Goal: Task Accomplishment & Management: Use online tool/utility

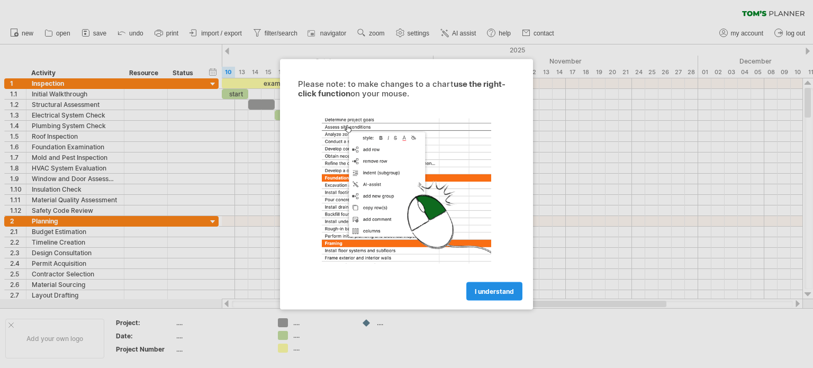
click at [497, 290] on span "I understand" at bounding box center [494, 291] width 39 height 8
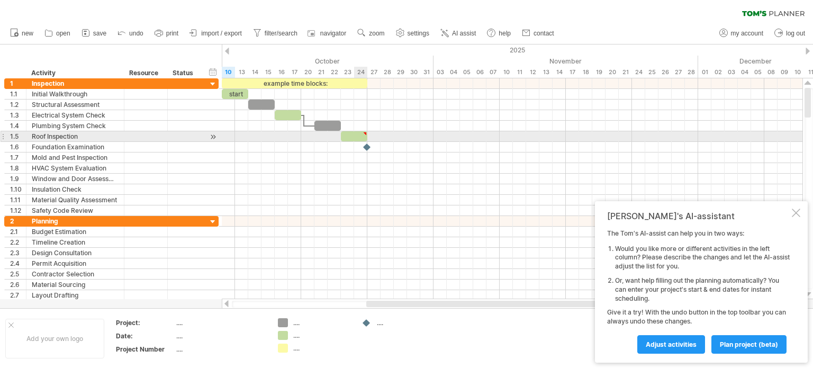
type textarea "**********"
click at [362, 137] on div at bounding box center [354, 136] width 26 height 10
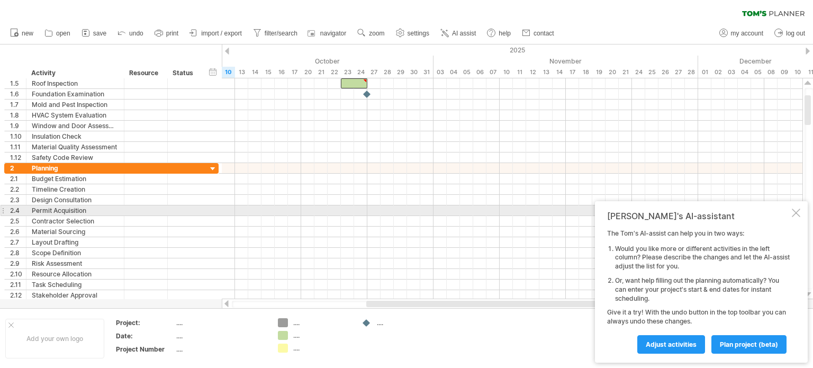
drag, startPoint x: 796, startPoint y: 211, endPoint x: 737, endPoint y: 222, distance: 59.8
click at [796, 211] on div at bounding box center [796, 213] width 8 height 8
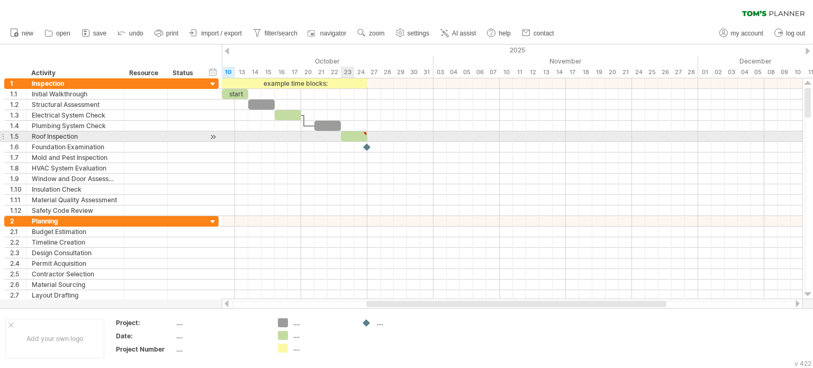
click at [353, 134] on div at bounding box center [354, 136] width 26 height 10
drag, startPoint x: 368, startPoint y: 139, endPoint x: 384, endPoint y: 138, distance: 15.9
click at [384, 138] on div "example time blocks: start [DATE] - 3.0 days [DATE]" at bounding box center [512, 188] width 581 height 221
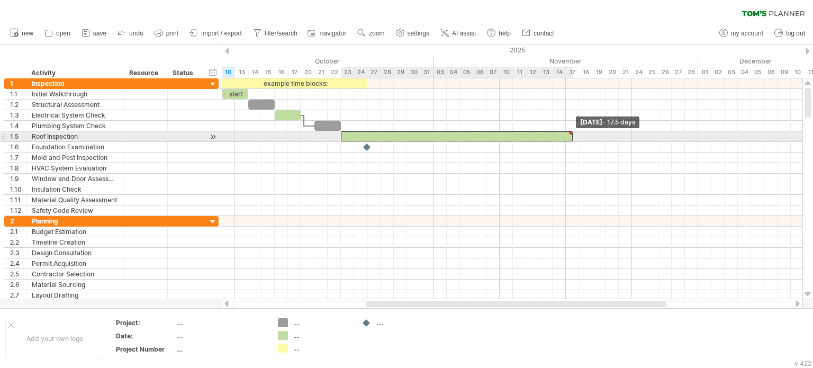
drag, startPoint x: 382, startPoint y: 135, endPoint x: 573, endPoint y: 134, distance: 191.6
click at [573, 134] on span at bounding box center [573, 136] width 4 height 10
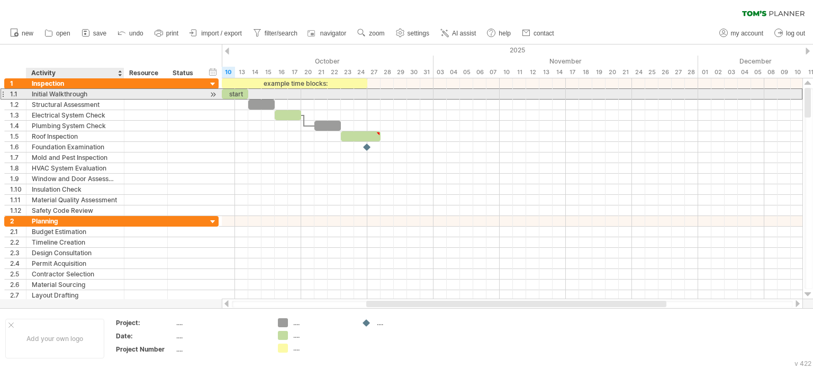
click at [84, 95] on div "Initial Walkthrough" at bounding box center [75, 94] width 87 height 10
click at [85, 93] on input "**********" at bounding box center [75, 94] width 87 height 10
click at [86, 93] on input "**********" at bounding box center [75, 94] width 87 height 10
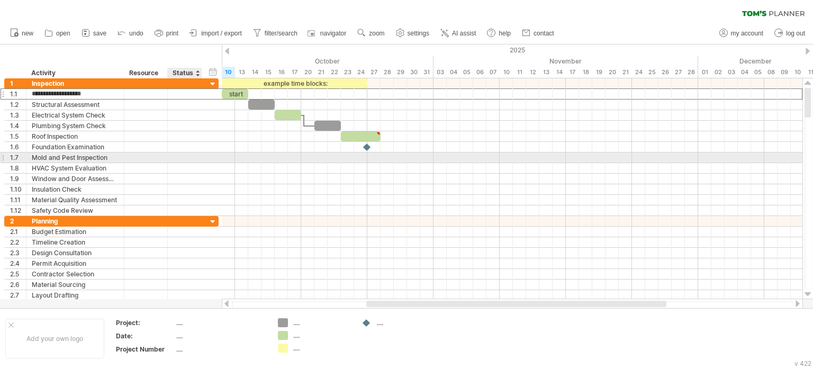
click at [179, 159] on div at bounding box center [184, 157] width 23 height 10
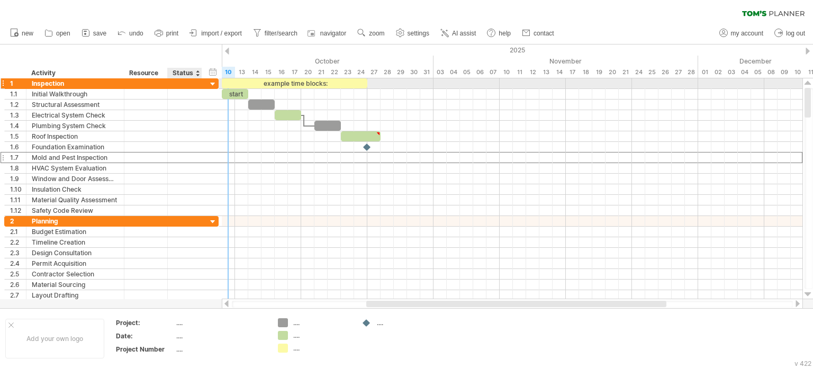
click at [212, 83] on div at bounding box center [213, 84] width 10 height 10
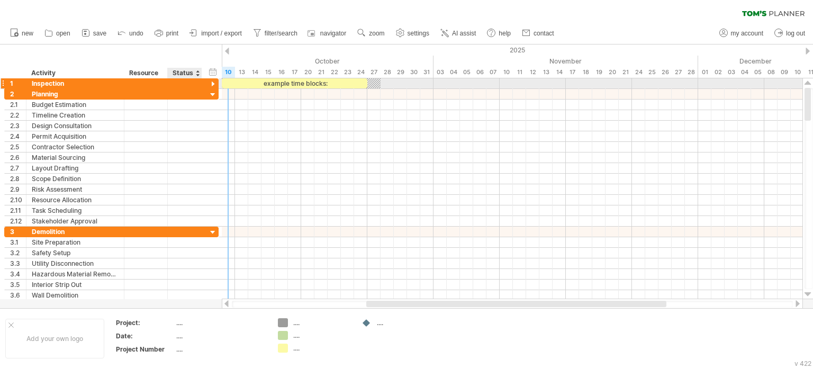
click at [211, 83] on div at bounding box center [213, 84] width 10 height 10
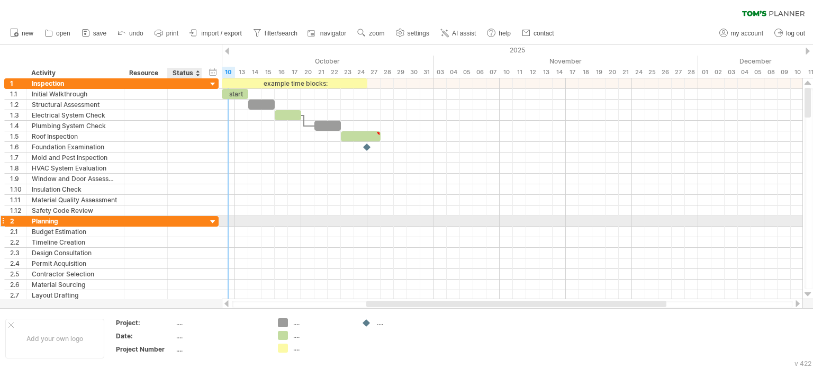
click at [212, 221] on div at bounding box center [213, 222] width 10 height 10
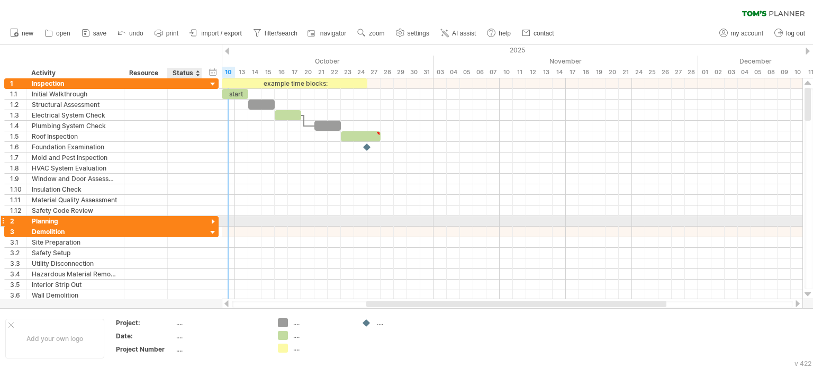
click at [212, 220] on div at bounding box center [213, 222] width 10 height 10
